Goal: Task Accomplishment & Management: Understand process/instructions

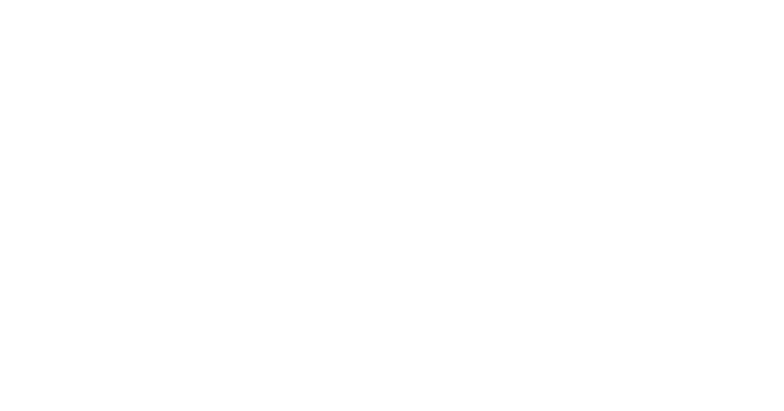
click at [567, 42] on body at bounding box center [392, 205] width 784 height 411
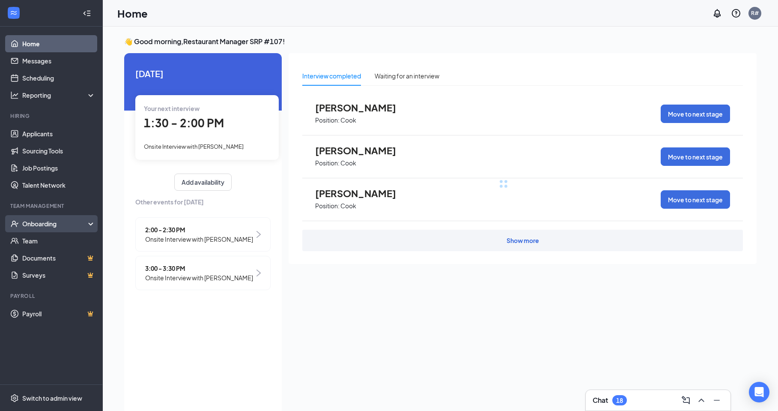
click at [60, 223] on div "Onboarding" at bounding box center [55, 223] width 66 height 9
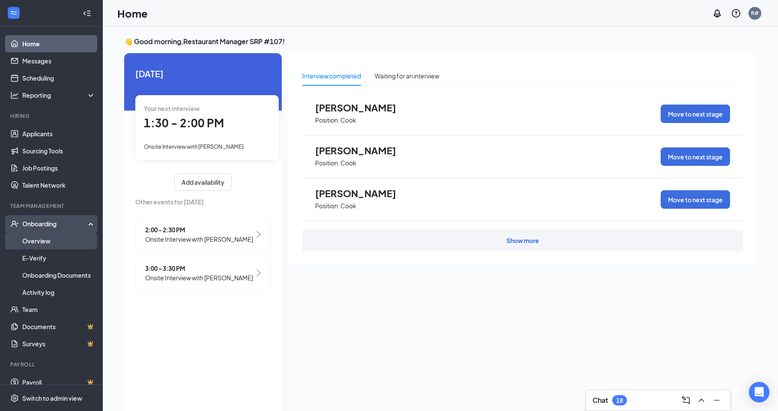
click at [53, 237] on link "Overview" at bounding box center [58, 240] width 73 height 17
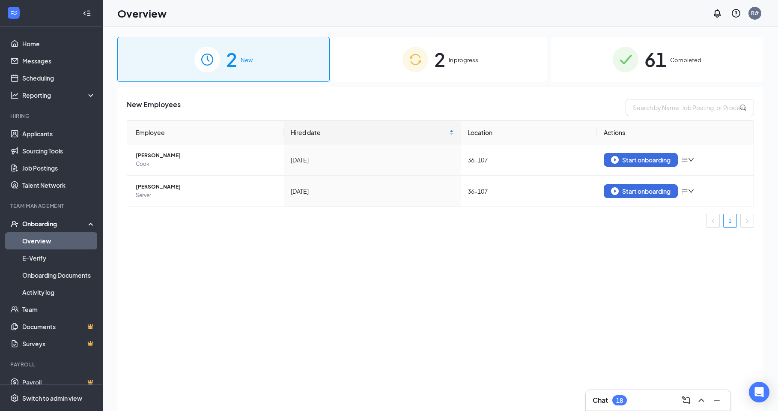
click at [479, 66] on div "2 In progress" at bounding box center [440, 59] width 212 height 45
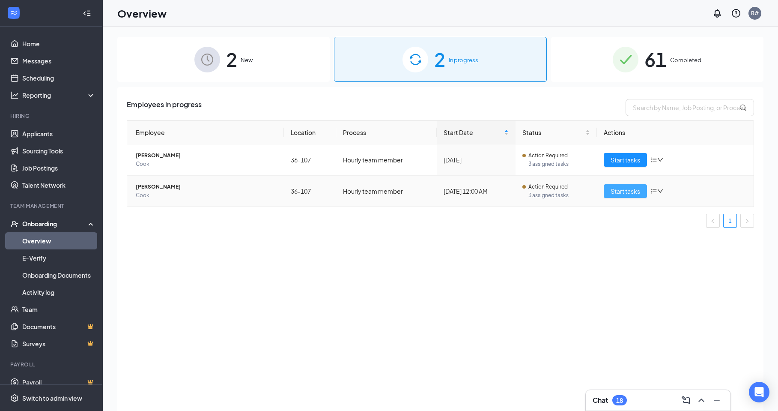
click at [619, 191] on span "Start tasks" at bounding box center [625, 190] width 30 height 9
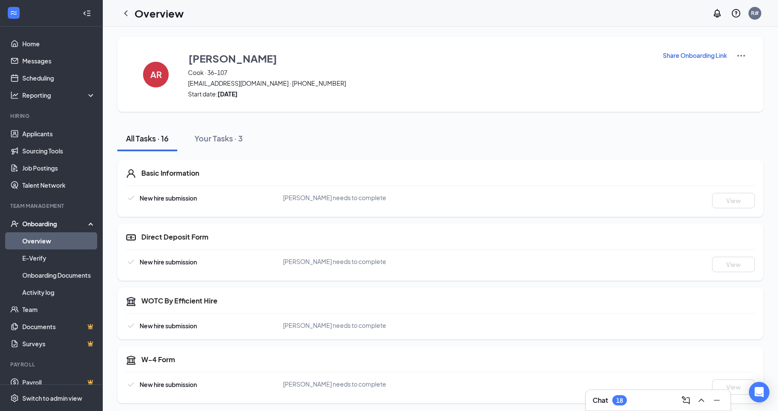
click at [704, 54] on p "Share Onboarding Link" at bounding box center [695, 55] width 64 height 9
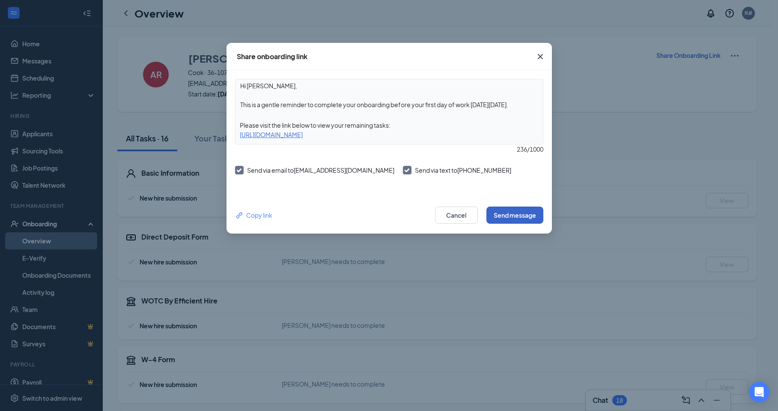
click at [496, 214] on button "Send message" at bounding box center [514, 214] width 57 height 17
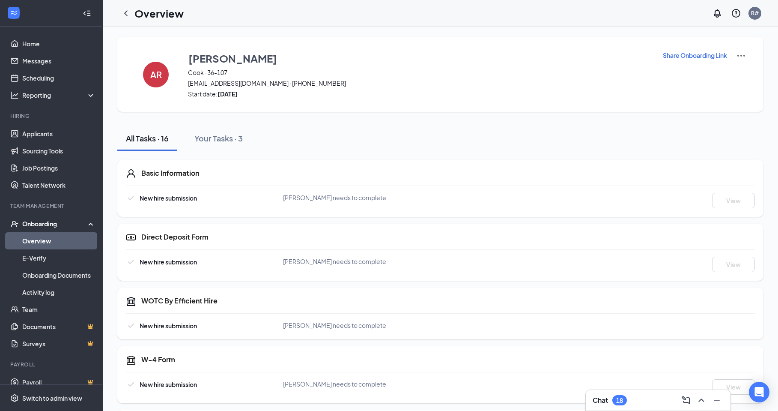
click at [640, 127] on div "All Tasks · 16 Your Tasks · 3" at bounding box center [440, 138] width 646 height 26
